Goal: Transaction & Acquisition: Purchase product/service

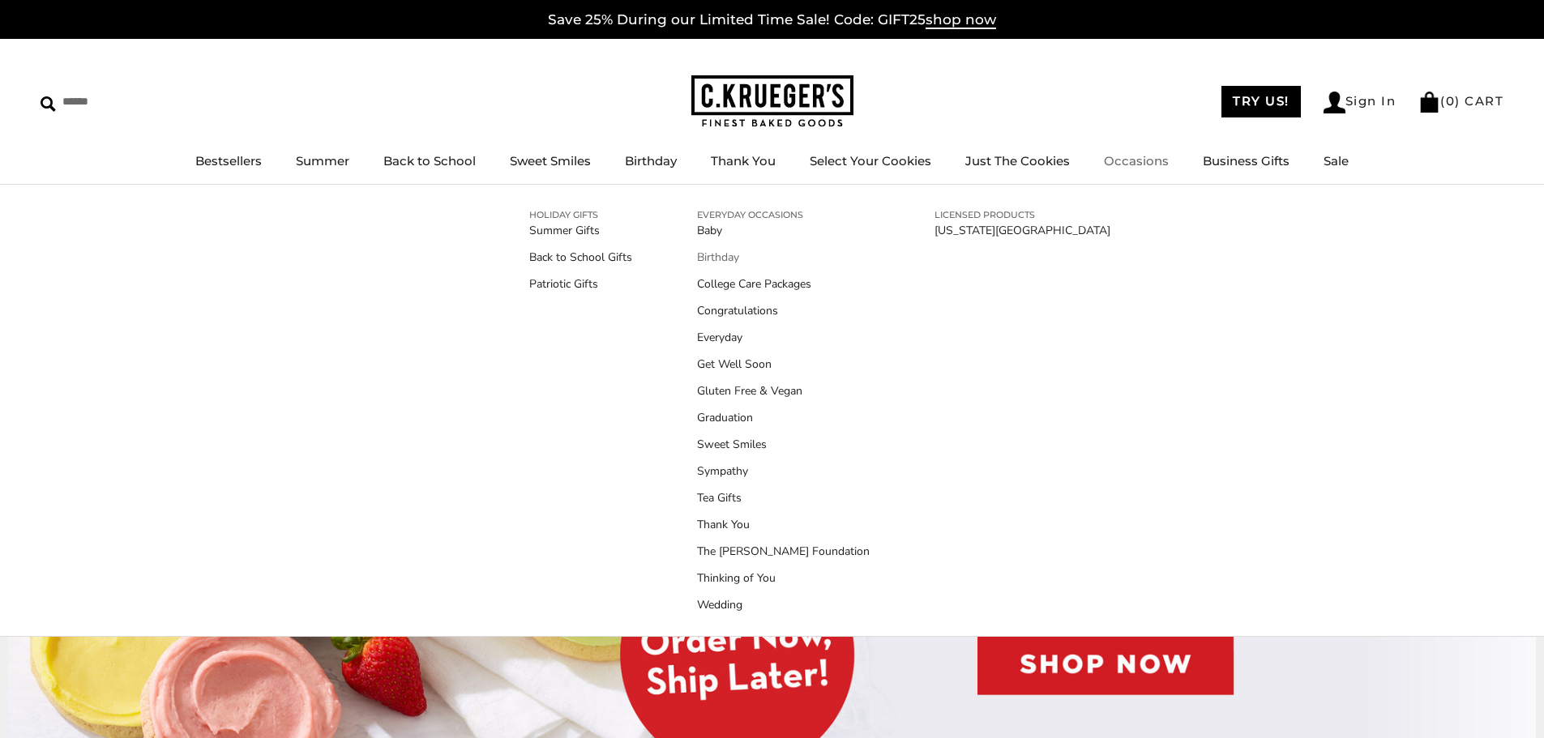
click at [729, 253] on link "Birthday" at bounding box center [783, 257] width 173 height 17
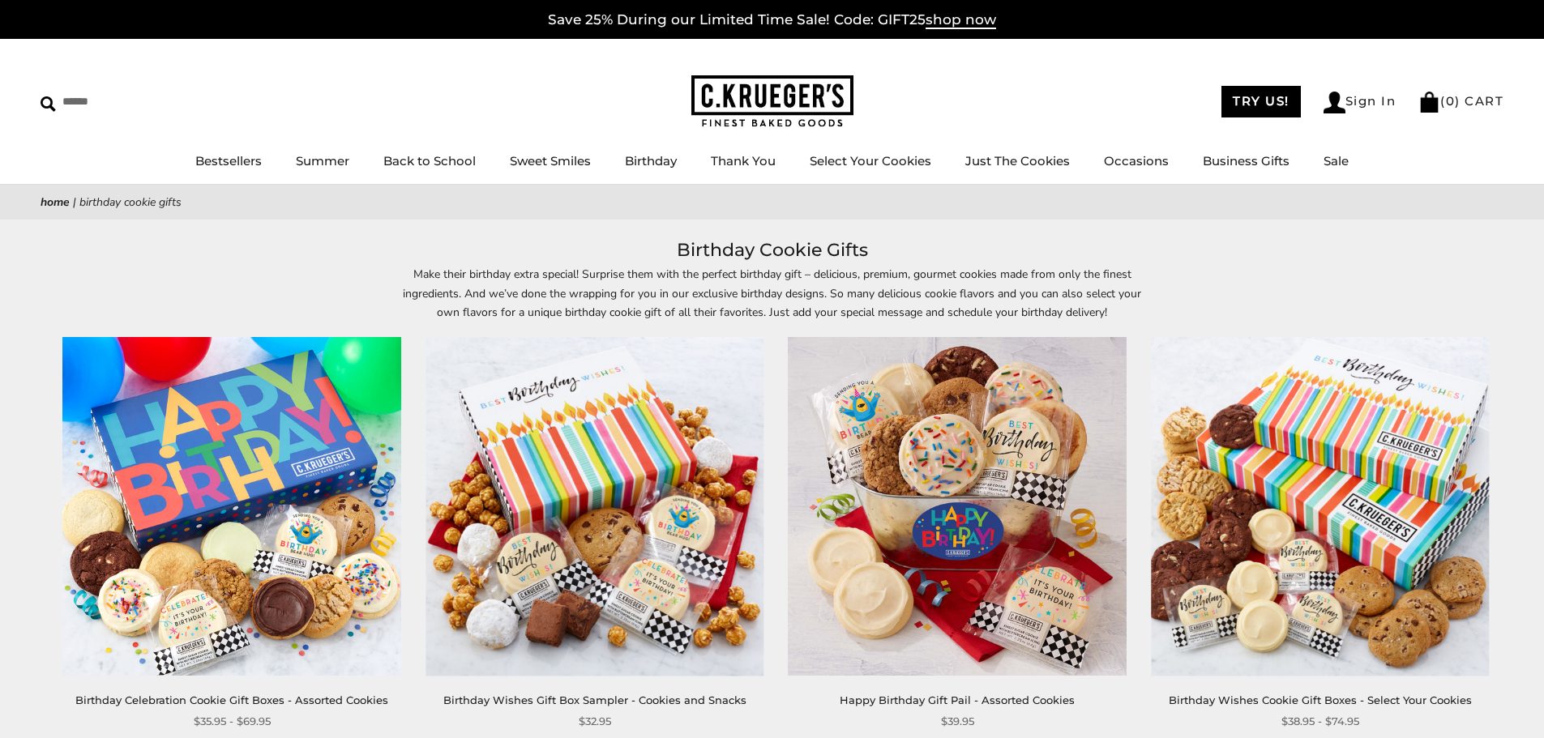
click at [748, 103] on img at bounding box center [772, 101] width 162 height 53
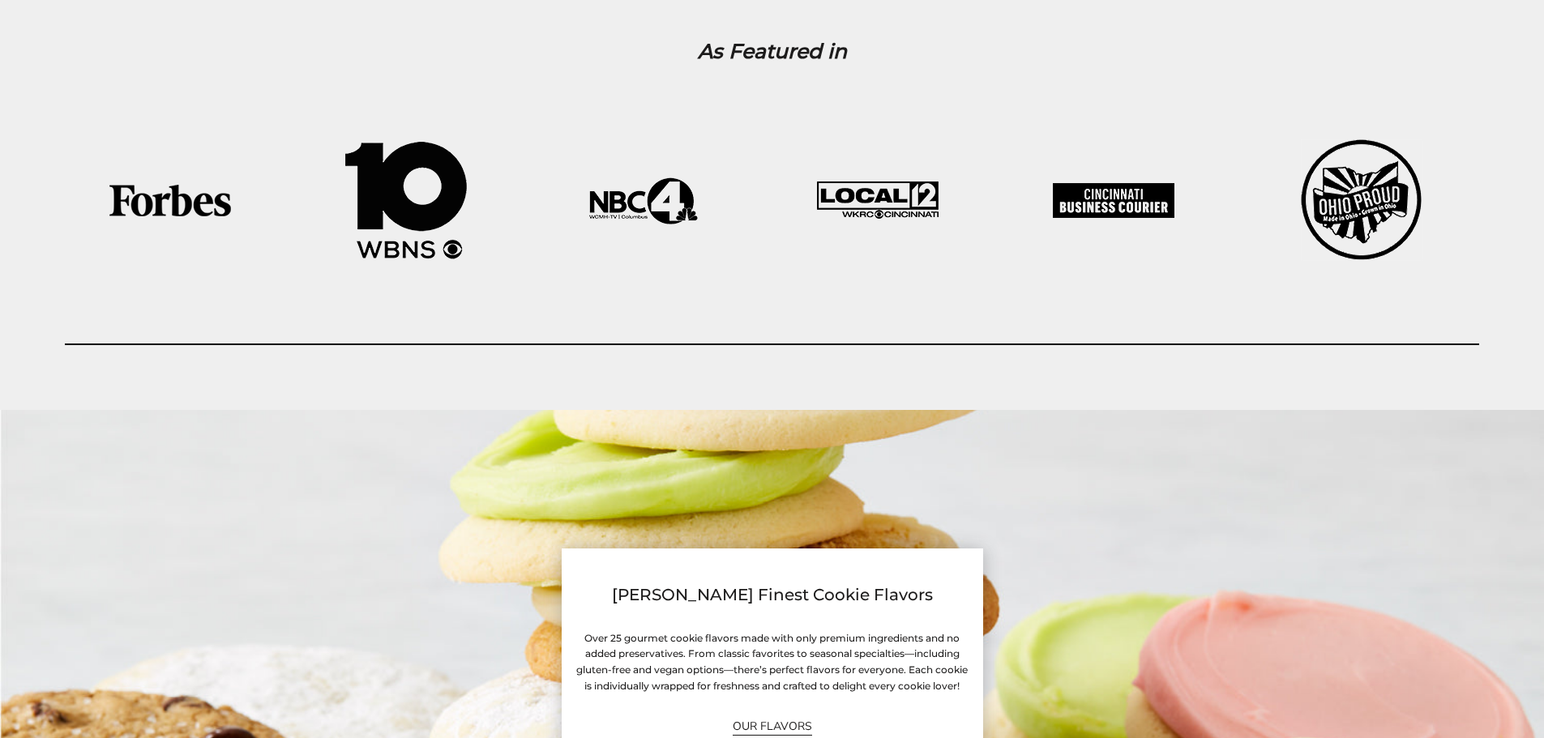
scroll to position [4214, 0]
